Goal: Find specific page/section: Find specific page/section

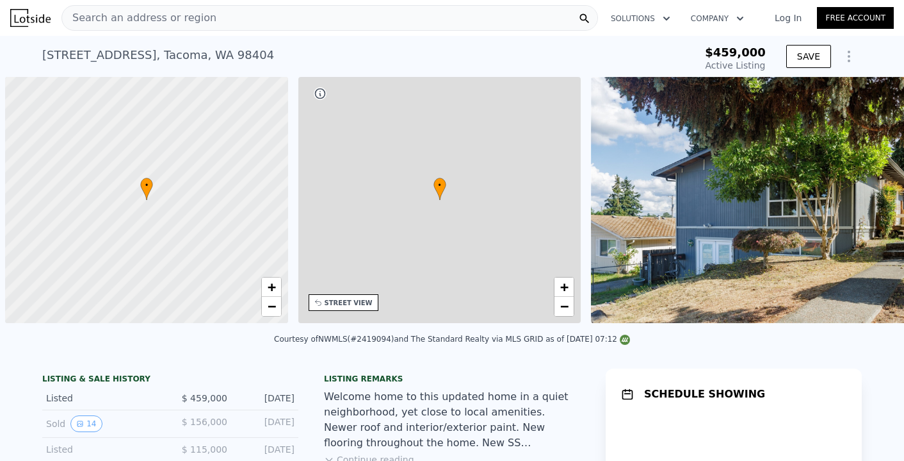
scroll to position [0, 5]
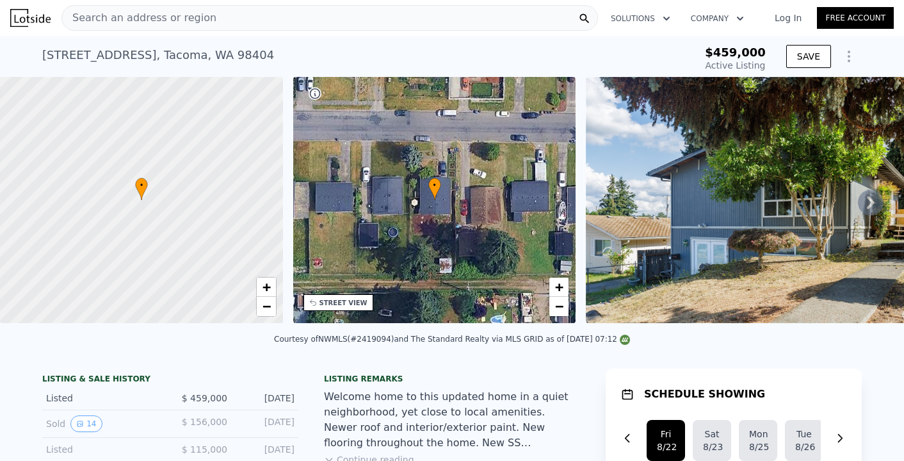
click at [791, 20] on link "Log In" at bounding box center [789, 18] width 58 height 13
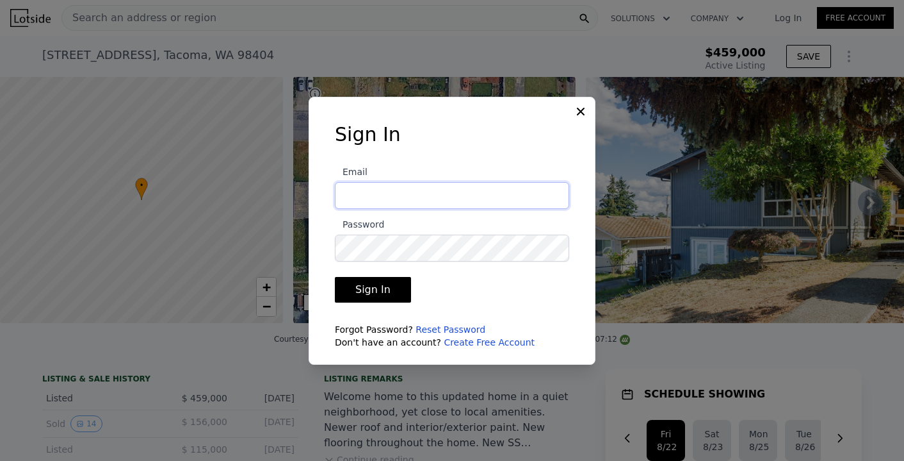
type input "[EMAIL_ADDRESS][DOMAIN_NAME]"
click at [371, 289] on button "Sign In" at bounding box center [373, 290] width 76 height 26
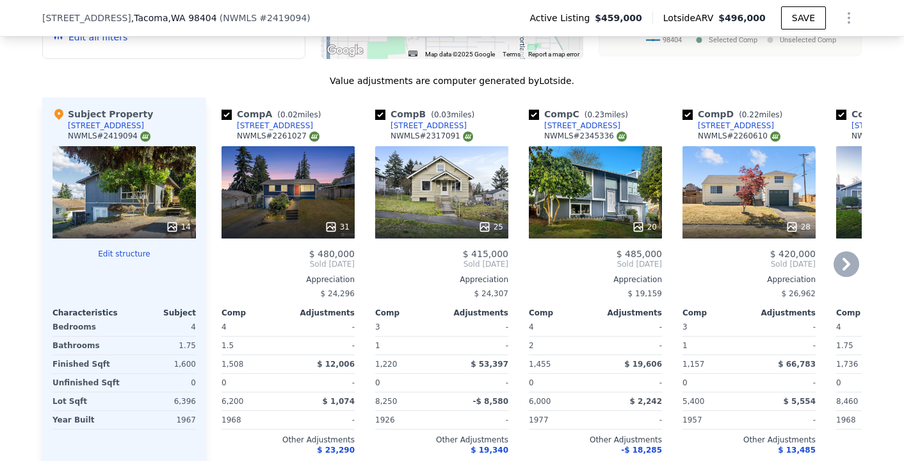
scroll to position [1617, 0]
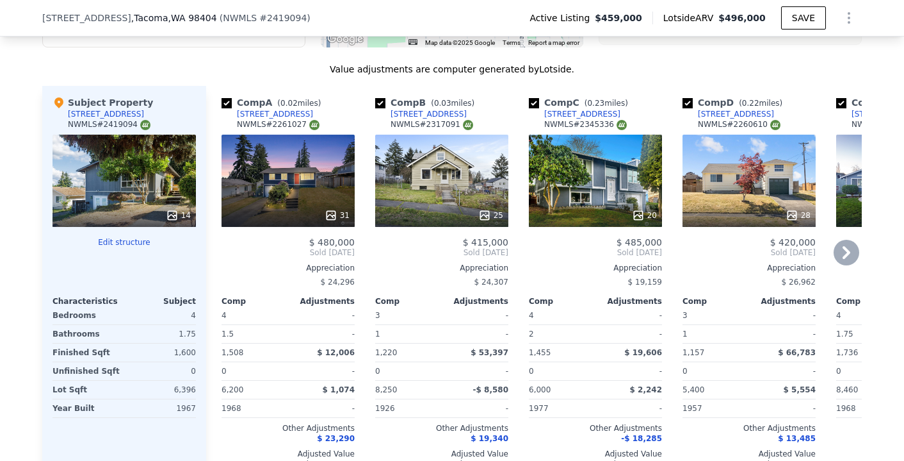
click at [847, 240] on icon at bounding box center [847, 253] width 26 height 26
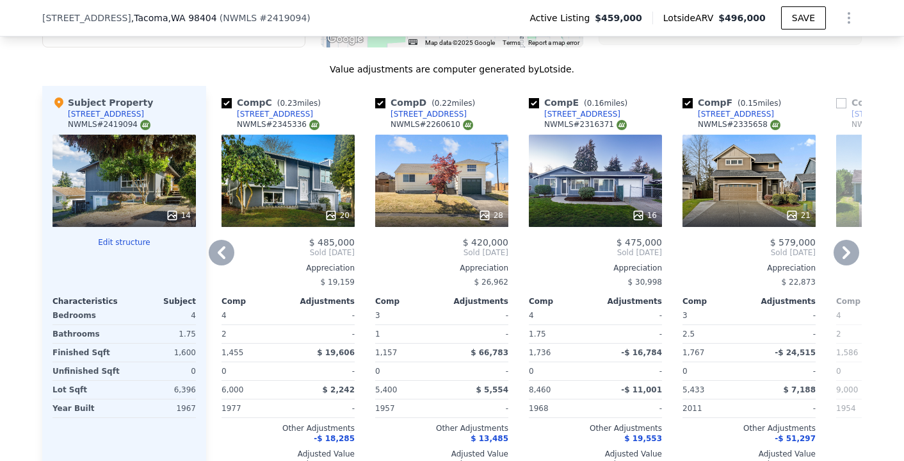
click at [847, 240] on icon at bounding box center [847, 253] width 26 height 26
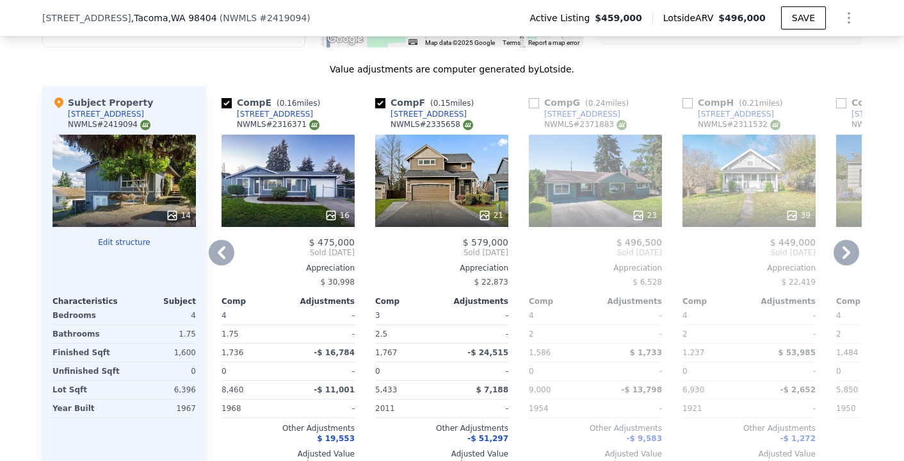
click at [847, 240] on icon at bounding box center [847, 253] width 26 height 26
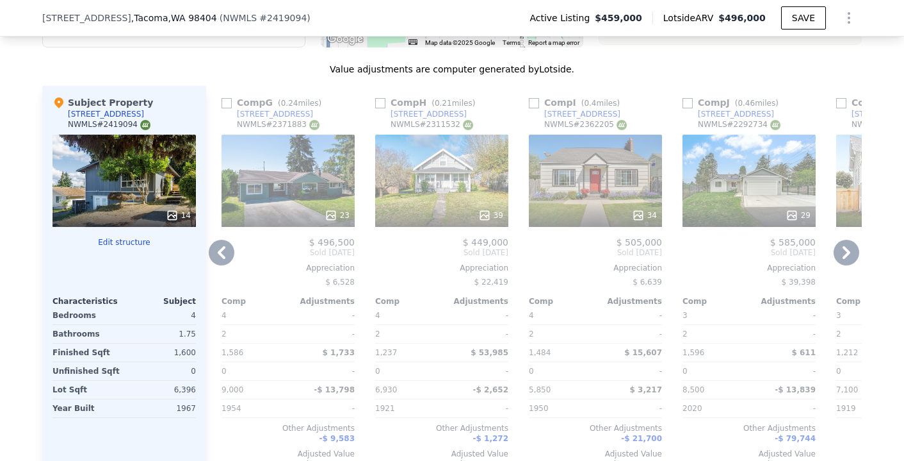
click at [847, 242] on icon at bounding box center [847, 253] width 26 height 26
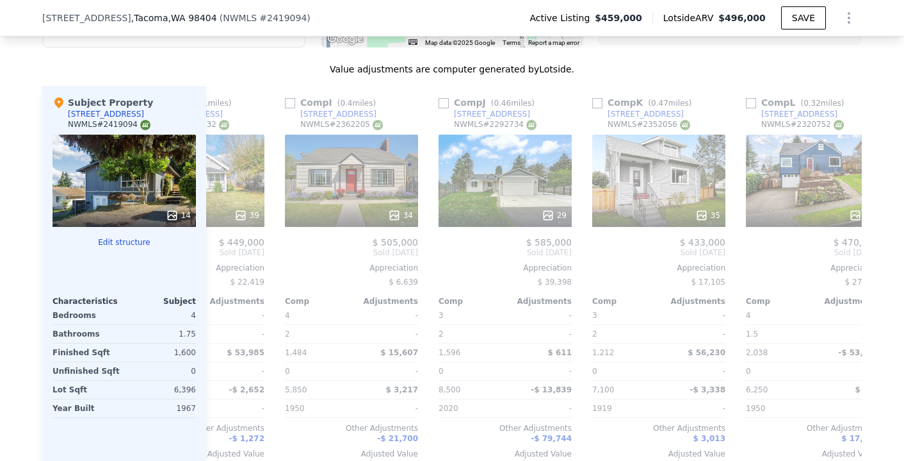
scroll to position [0, 1220]
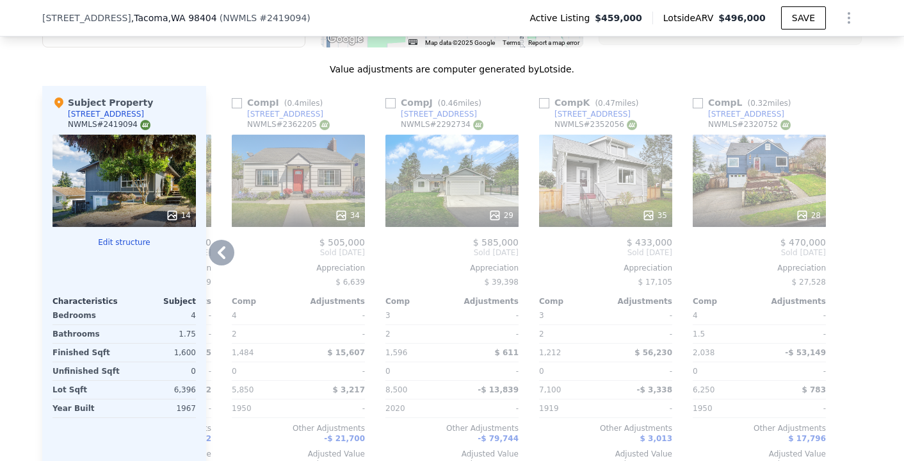
click at [218, 246] on icon at bounding box center [222, 252] width 8 height 13
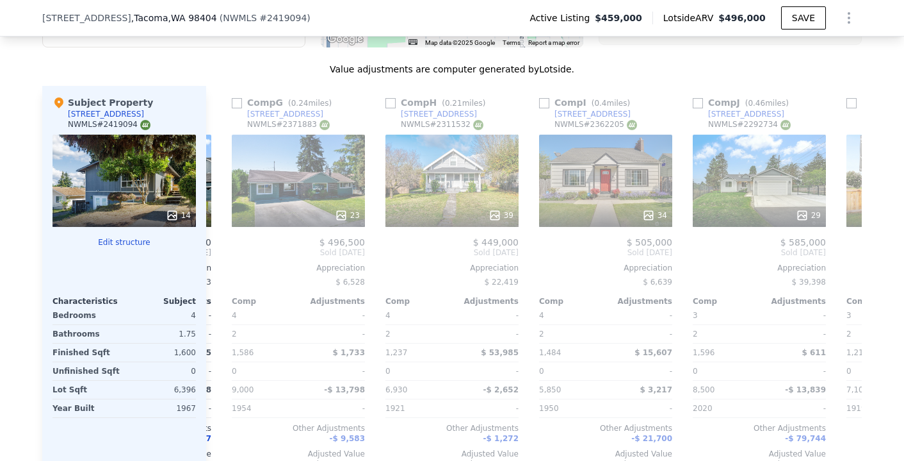
click at [218, 238] on div "Comp A ( 0.02 miles) [STREET_ADDRESS] 31 $ 480,000 Sold [DATE] Appreciation $ 2…" at bounding box center [534, 282] width 656 height 393
click at [218, 246] on icon at bounding box center [222, 252] width 8 height 13
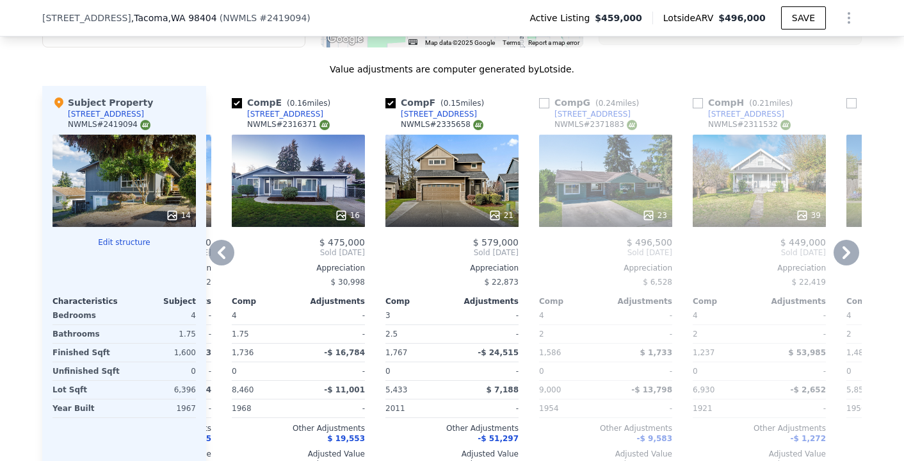
click at [218, 246] on icon at bounding box center [222, 252] width 8 height 13
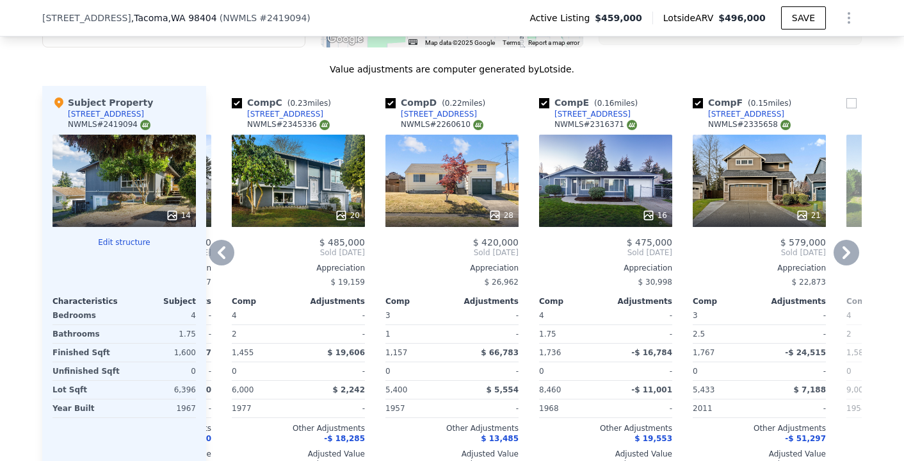
click at [218, 246] on icon at bounding box center [222, 252] width 8 height 13
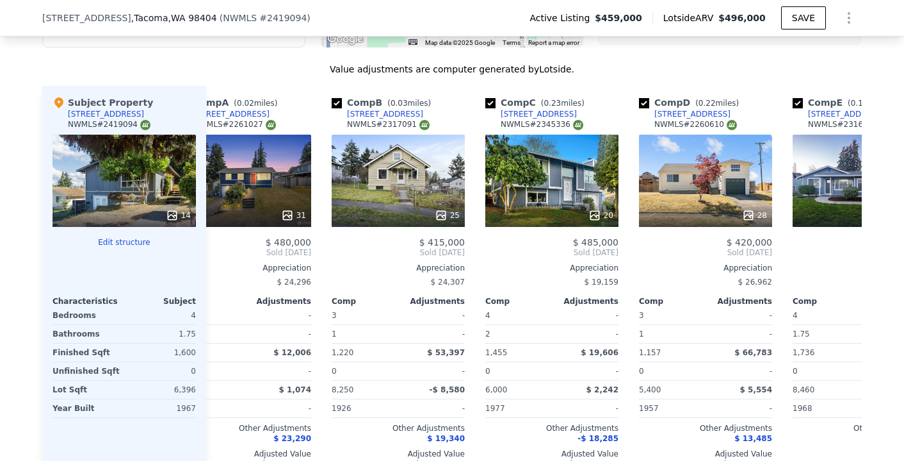
scroll to position [0, 0]
